Goal: Task Accomplishment & Management: Manage account settings

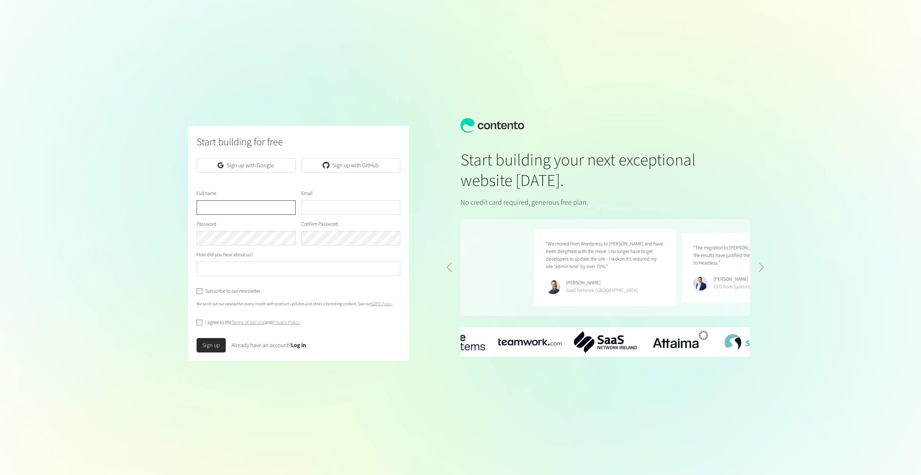
scroll to position [0, 295]
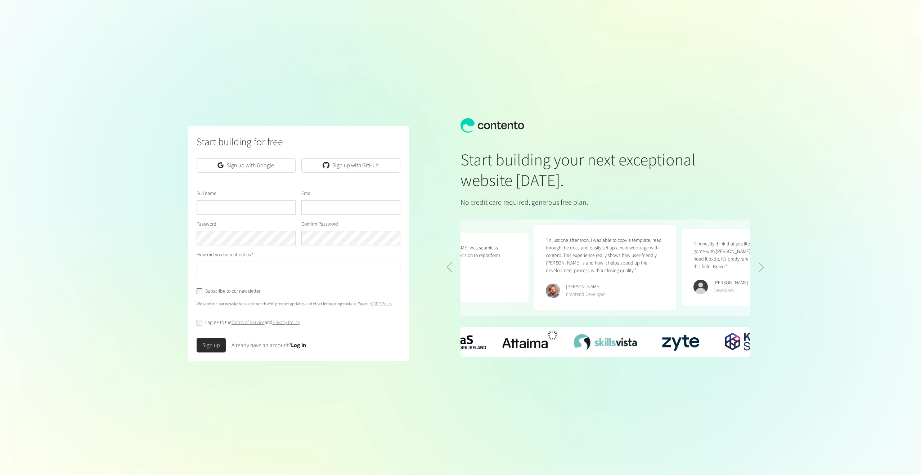
click at [608, 292] on figure "“In just one afternoon, I was able to copy a template, read through the docs an…" at bounding box center [605, 267] width 142 height 85
click at [570, 250] on figure "“In just one afternoon, I was able to copy a template, read through the docs an…" at bounding box center [605, 267] width 142 height 85
click at [250, 165] on link "Sign up with Google" at bounding box center [246, 165] width 99 height 14
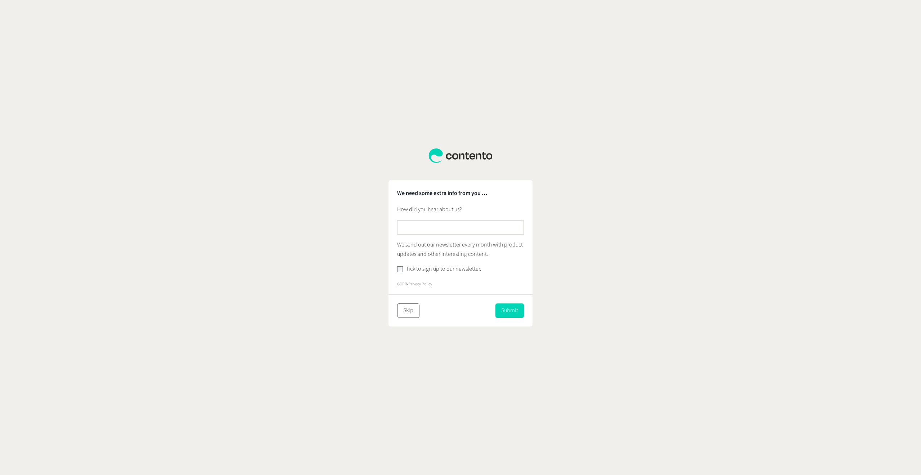
click at [407, 313] on button "Skip" at bounding box center [408, 310] width 22 height 14
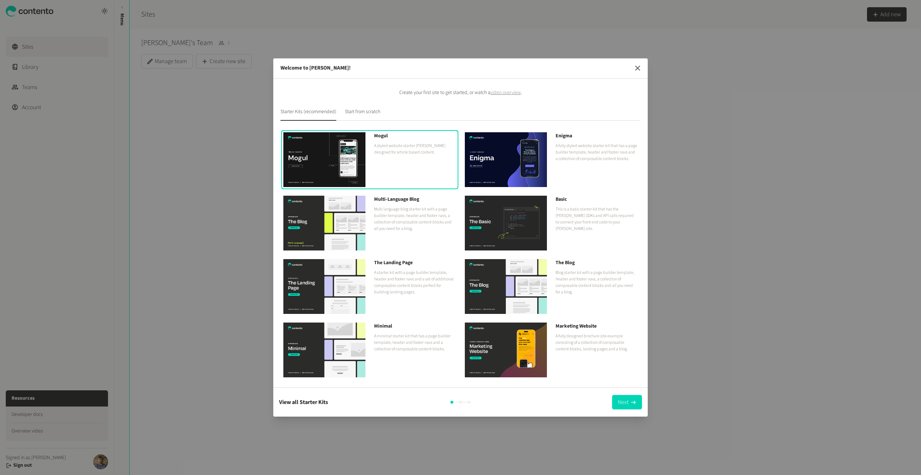
click at [636, 71] on icon "button" at bounding box center [637, 68] width 9 height 9
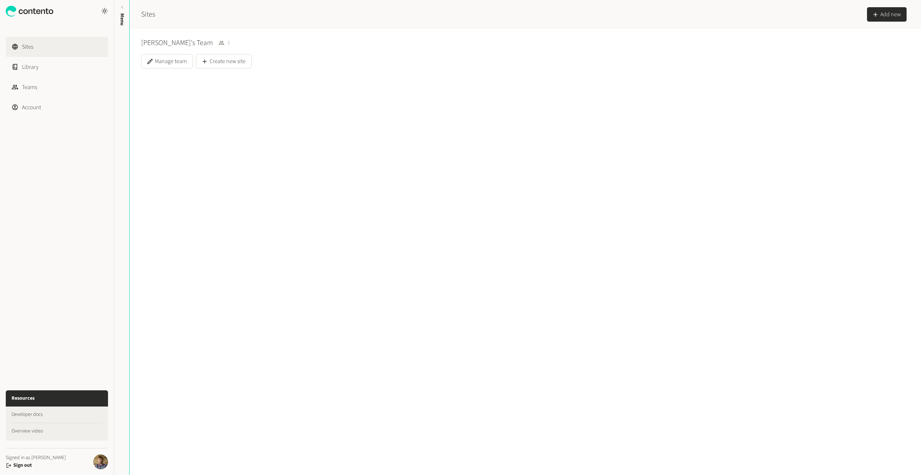
click at [101, 460] on img at bounding box center [100, 461] width 15 height 15
click at [27, 103] on link "Account" at bounding box center [57, 107] width 102 height 20
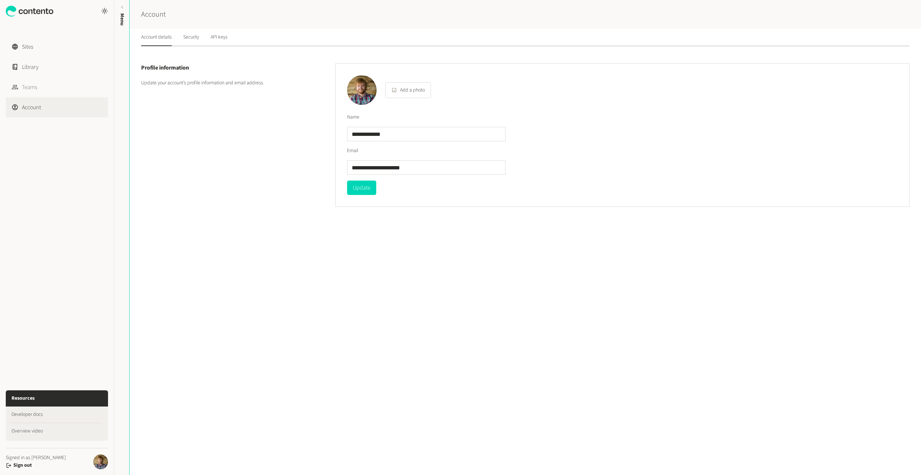
click at [29, 87] on link "Teams" at bounding box center [57, 87] width 102 height 20
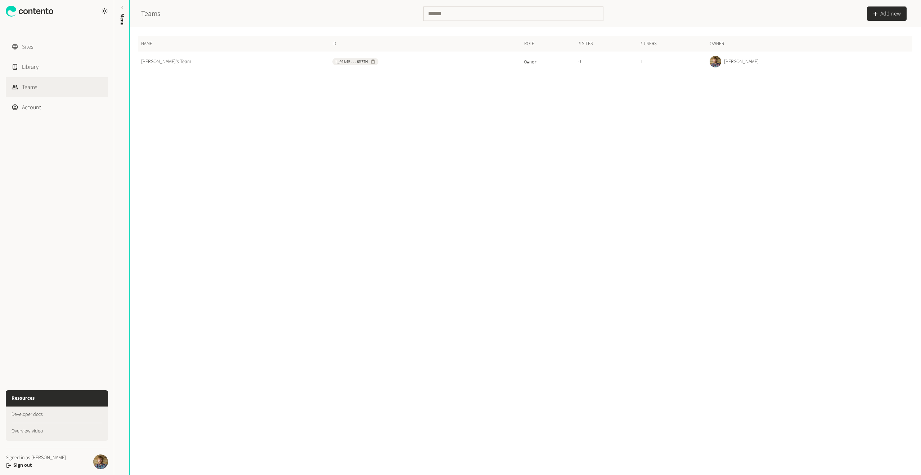
click at [32, 48] on link "Sites" at bounding box center [57, 47] width 102 height 20
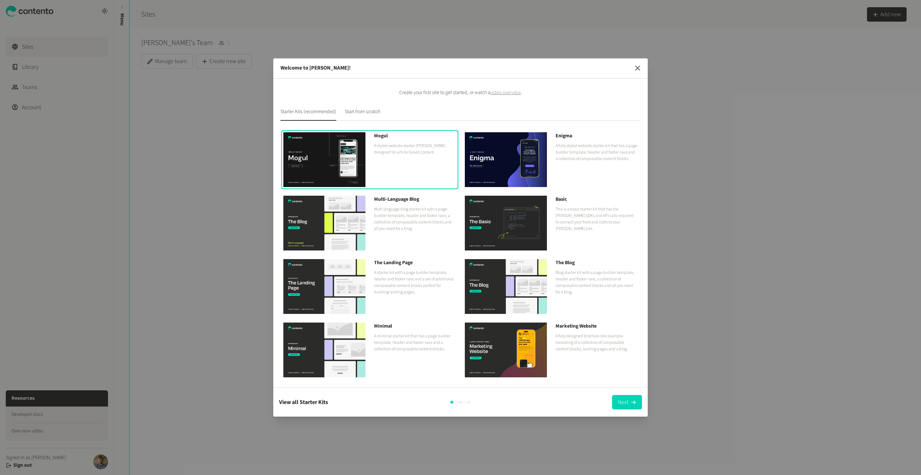
click at [638, 66] on icon "button" at bounding box center [637, 68] width 9 height 9
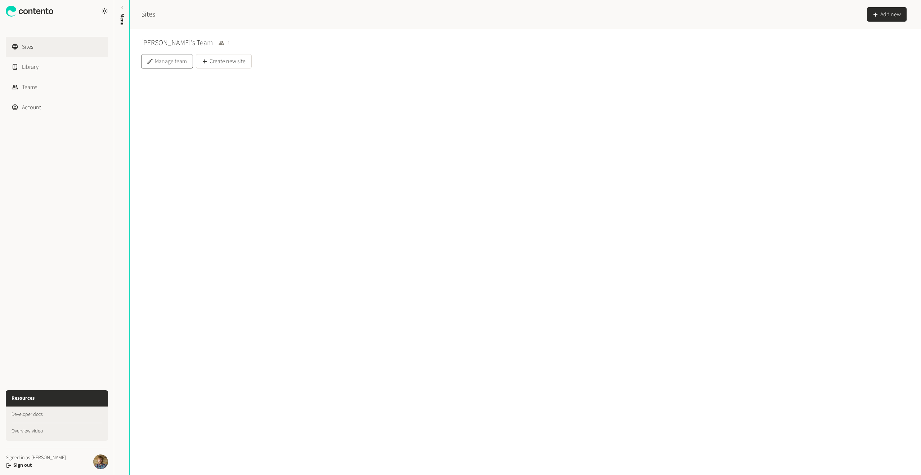
click at [176, 64] on button "Manage team" at bounding box center [167, 61] width 52 height 14
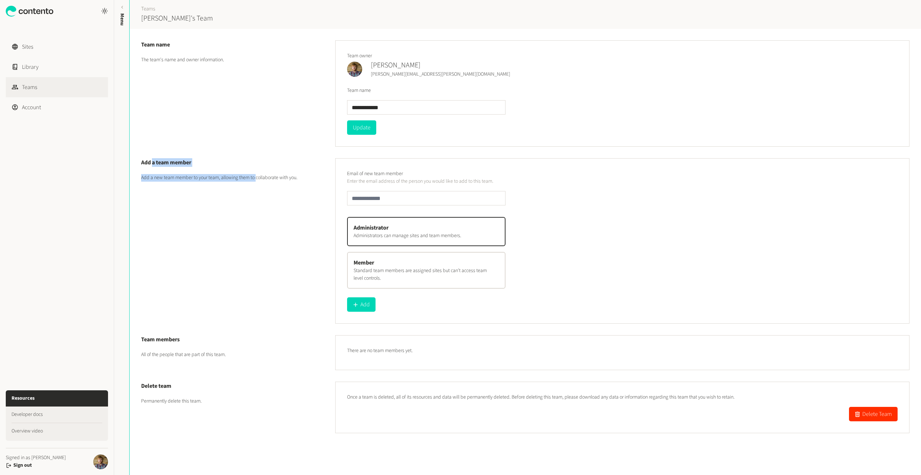
drag, startPoint x: 152, startPoint y: 158, endPoint x: 259, endPoint y: 176, distance: 108.3
click at [260, 175] on div "Add a team member Add a new team member to your team, allowing them to collabor…" at bounding box center [238, 235] width 194 height 154
click at [256, 177] on p "Add a new team member to your team, allowing them to collaborate with you." at bounding box center [229, 178] width 177 height 8
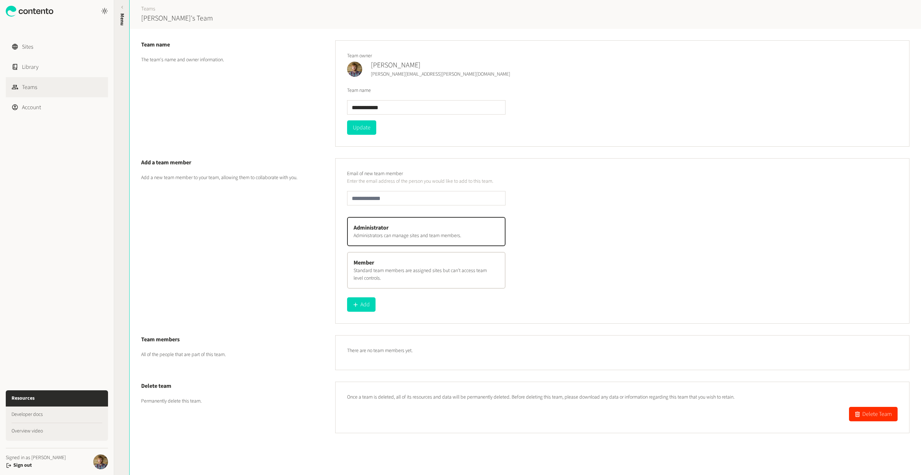
click at [123, 12] on div "Menu" at bounding box center [122, 69] width 16 height 130
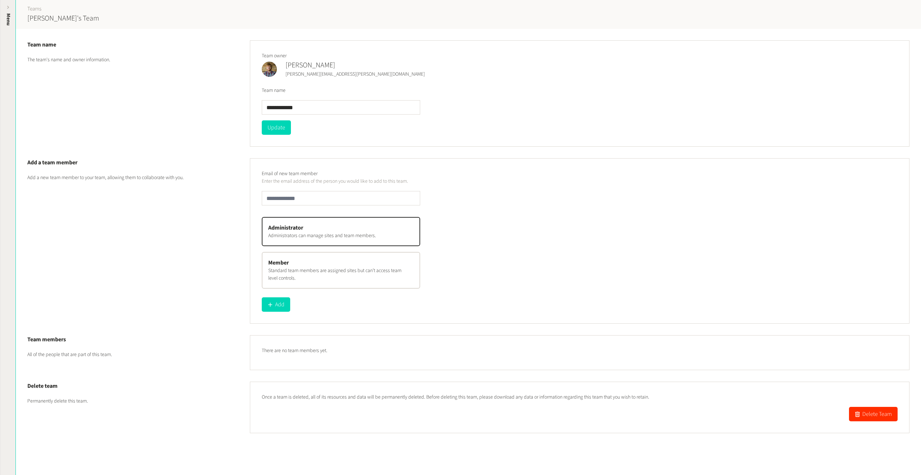
click at [14, 17] on div "Menu" at bounding box center [8, 69] width 16 height 130
